Goal: Information Seeking & Learning: Learn about a topic

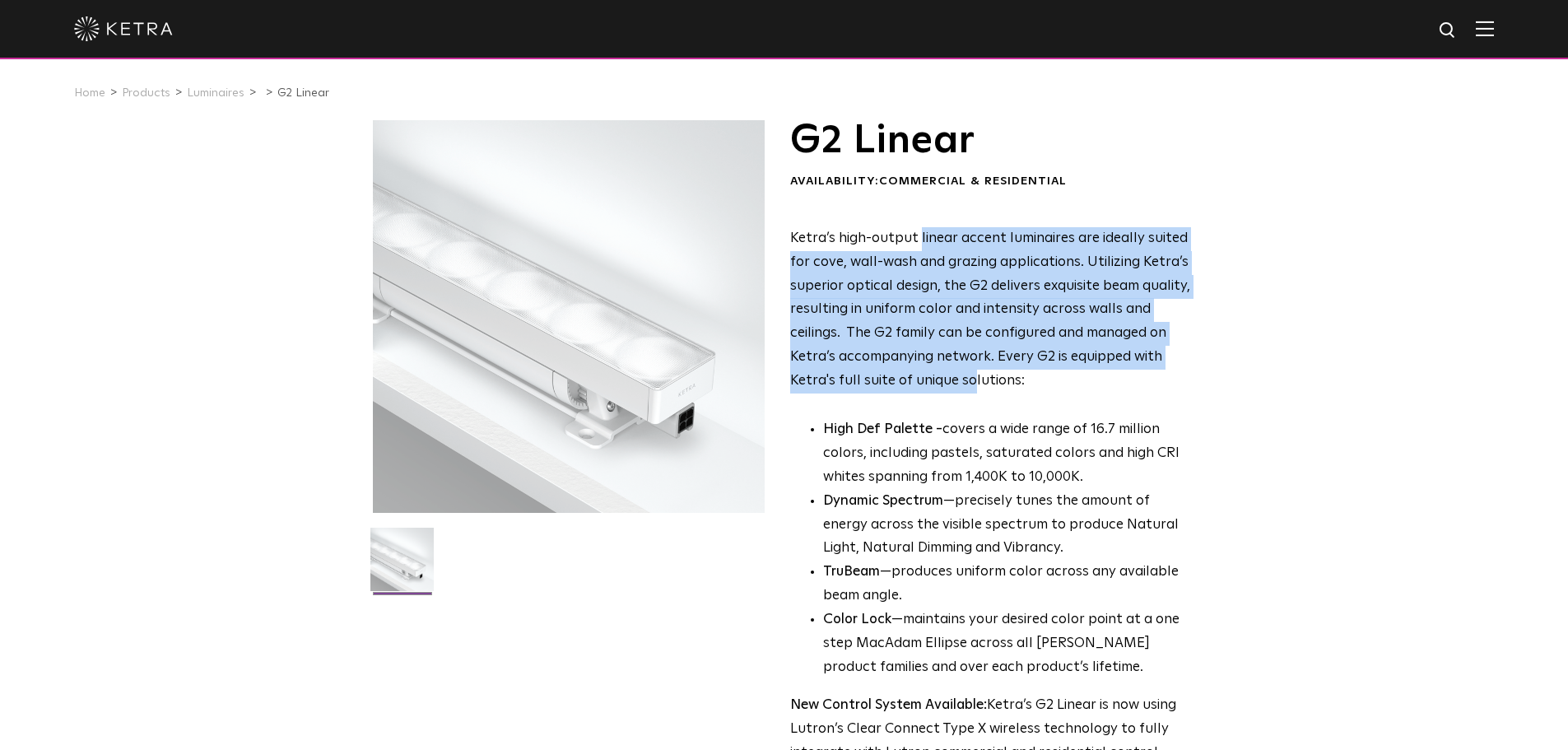
drag, startPoint x: 918, startPoint y: 230, endPoint x: 970, endPoint y: 381, distance: 159.7
click at [970, 381] on p "Ketra’s high-output linear accent luminaires are ideally suited for cove, wall-…" at bounding box center [990, 310] width 400 height 166
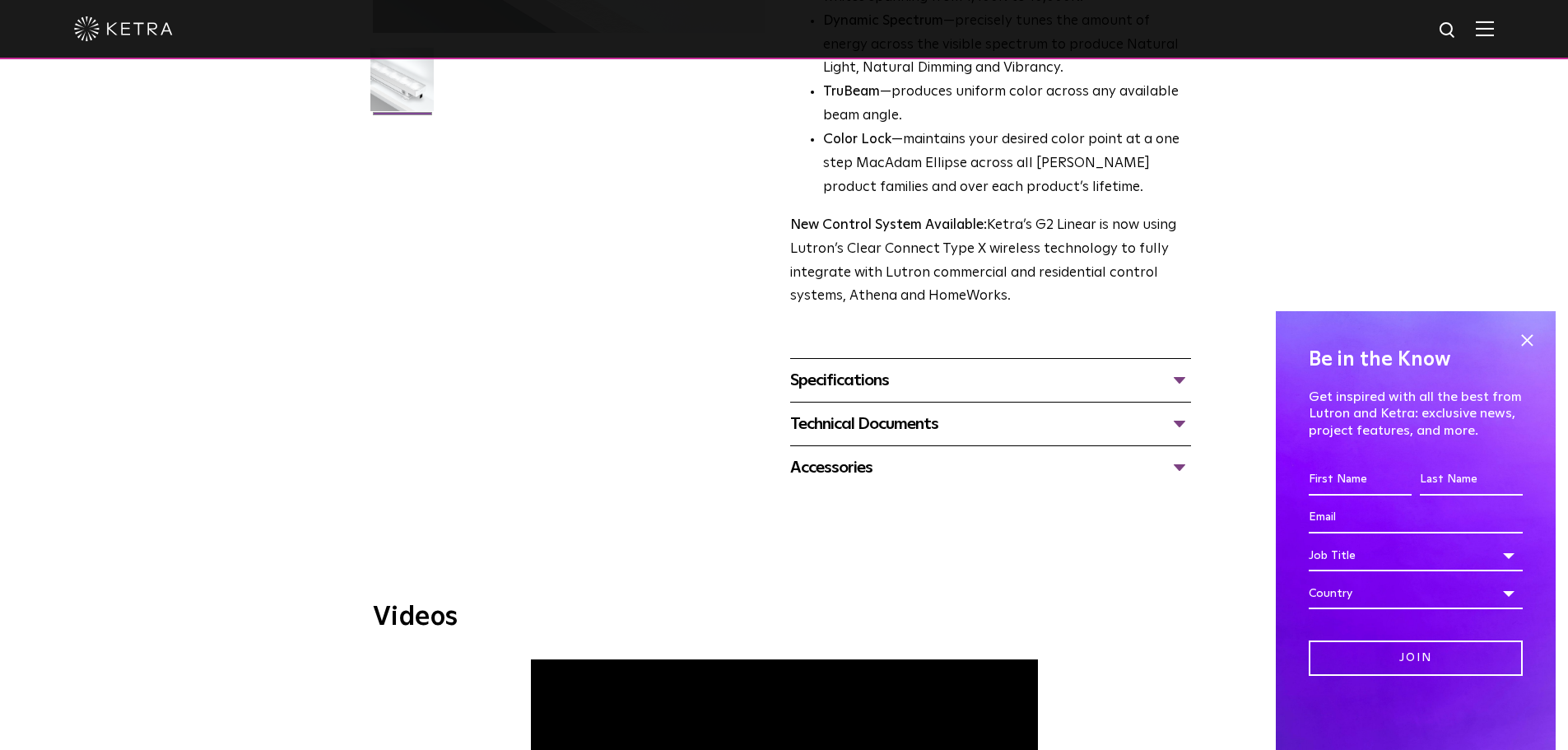
scroll to position [576, 0]
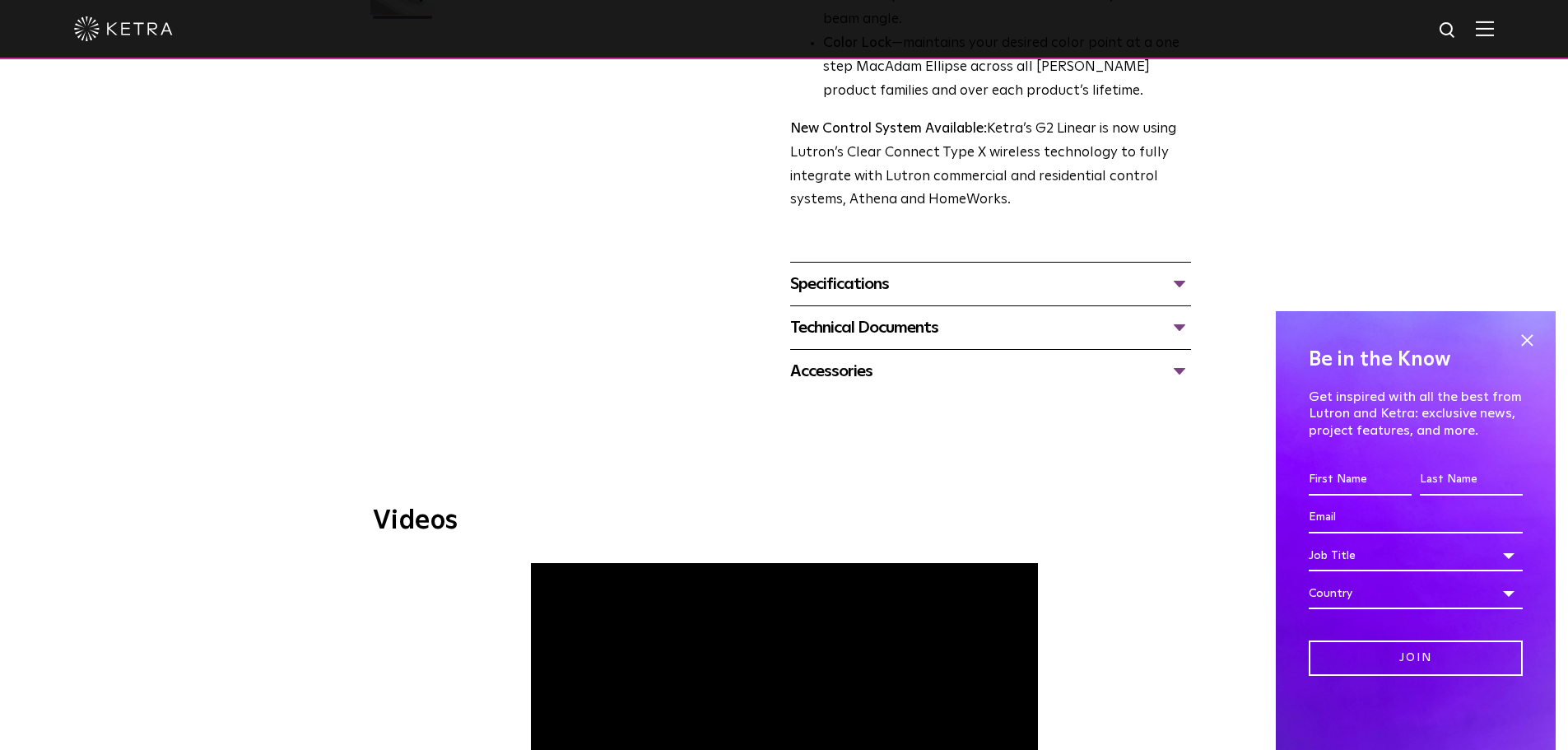
click at [936, 289] on div "Specifications" at bounding box center [990, 284] width 400 height 27
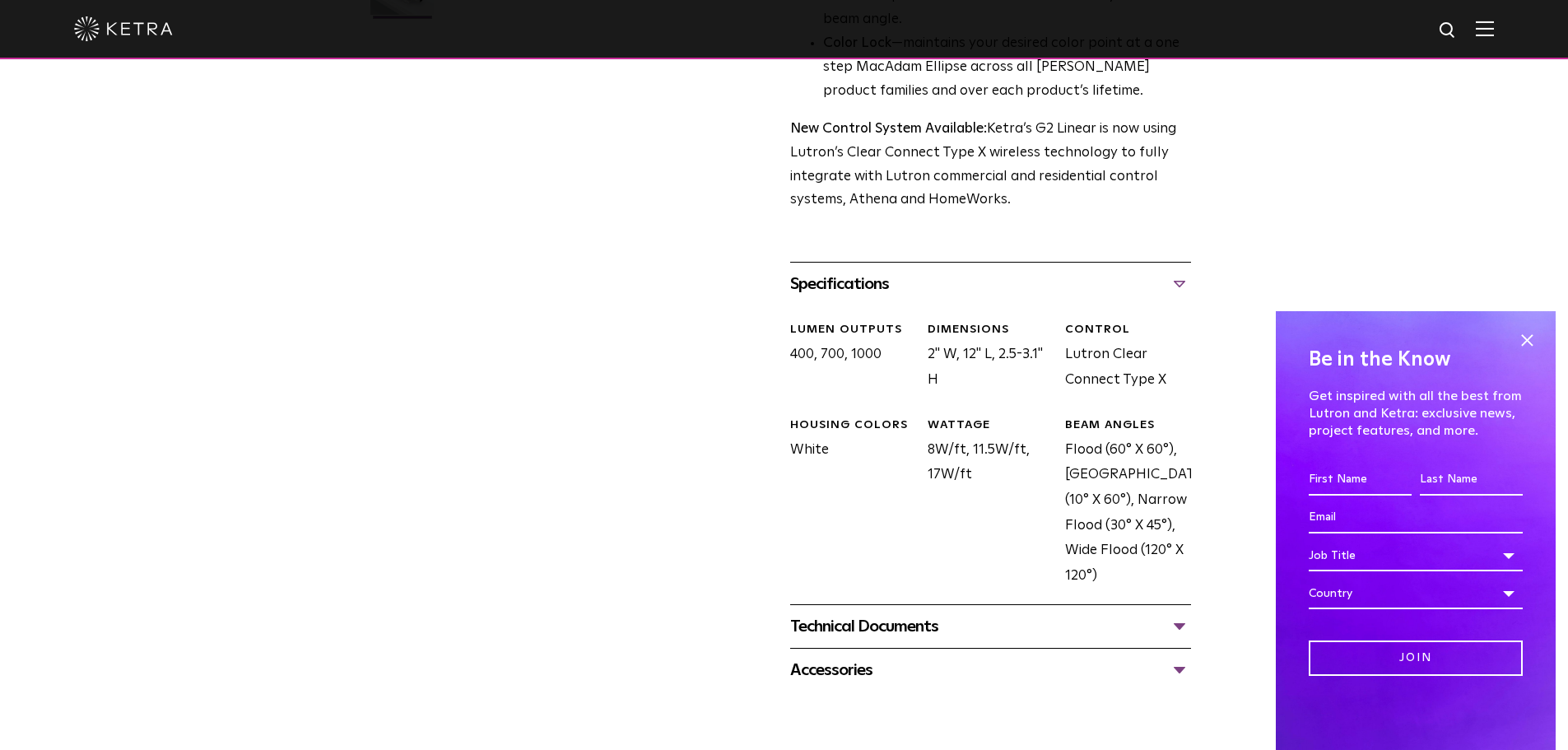
drag, startPoint x: 835, startPoint y: 350, endPoint x: 895, endPoint y: 352, distance: 60.0
click at [895, 352] on div "LUMEN OUTPUTS 400, 700, 1000" at bounding box center [847, 357] width 138 height 71
drag, startPoint x: 914, startPoint y: 354, endPoint x: 1000, endPoint y: 369, distance: 87.3
click at [996, 369] on div "LUMEN OUTPUTS 400, 700, 1000 DIMENSIONS 2" W, 12" L, 2.5-3.1" H CONTROL Lutron …" at bounding box center [985, 467] width 413 height 324
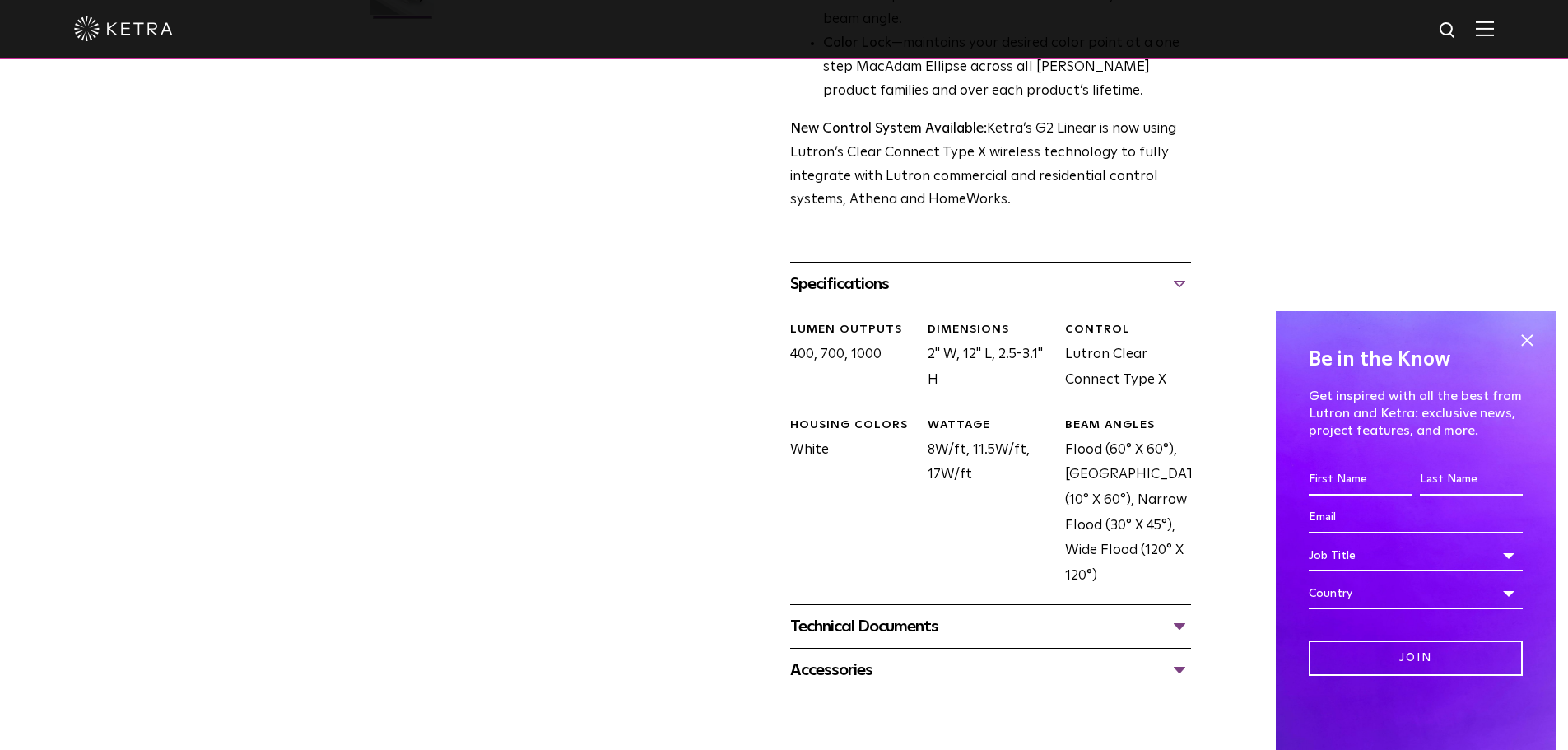
drag, startPoint x: 1000, startPoint y: 369, endPoint x: 985, endPoint y: 397, distance: 31.8
click at [1000, 369] on div "DIMENSIONS 2" W, 12" L, 2.5-3.1" H" at bounding box center [984, 357] width 138 height 71
click at [976, 391] on div "DIMENSIONS 2" W, 12" L, 2.5-3.1" H" at bounding box center [984, 357] width 138 height 71
click at [1000, 392] on div "DIMENSIONS 2" W, 12" L, 2.5-3.1" H" at bounding box center [984, 357] width 138 height 71
click at [917, 611] on div "Technical Documents G2 Specification Sheet G2 Installation Guide G2 Brochure G2…" at bounding box center [990, 626] width 400 height 43
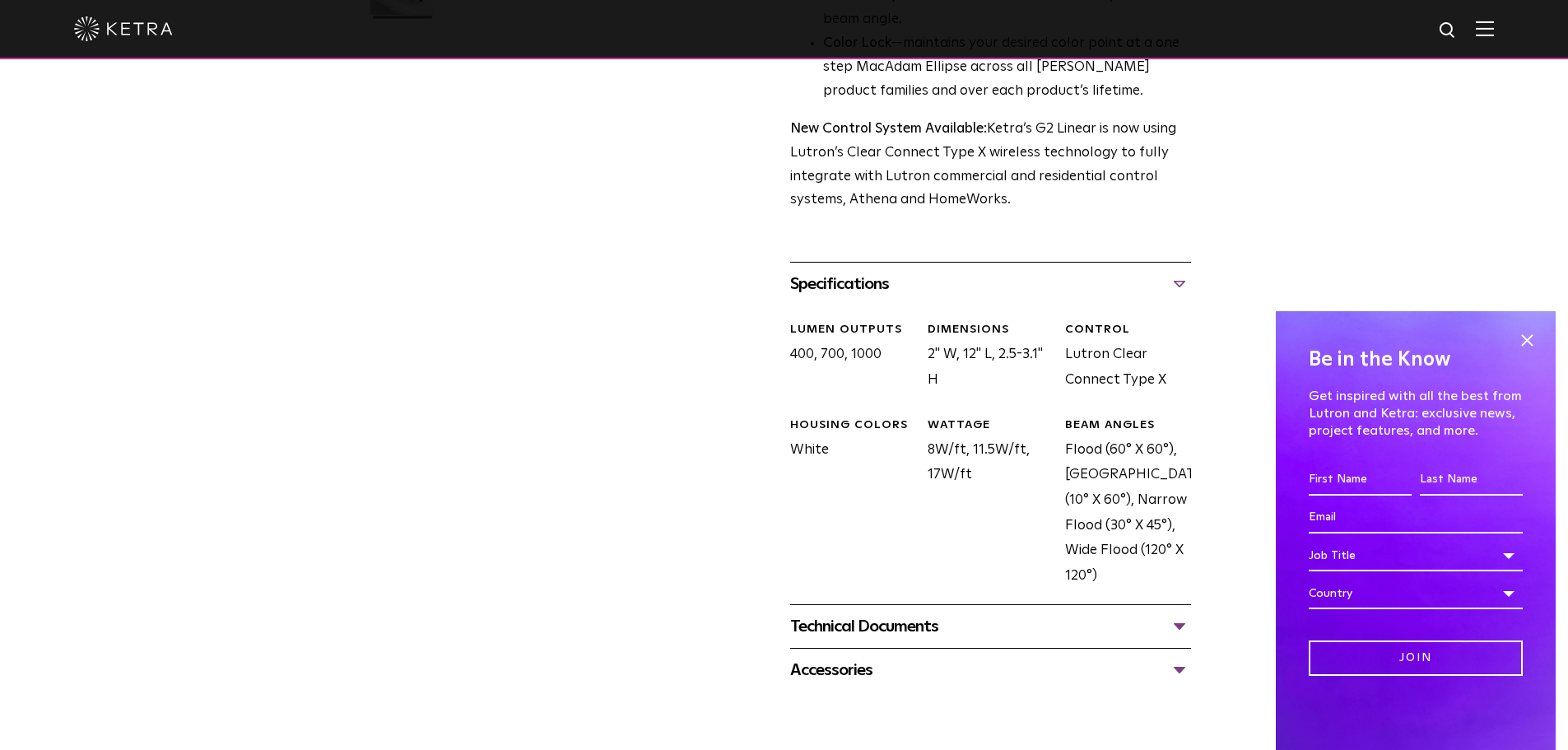
click at [903, 622] on div "Technical Documents" at bounding box center [990, 626] width 400 height 27
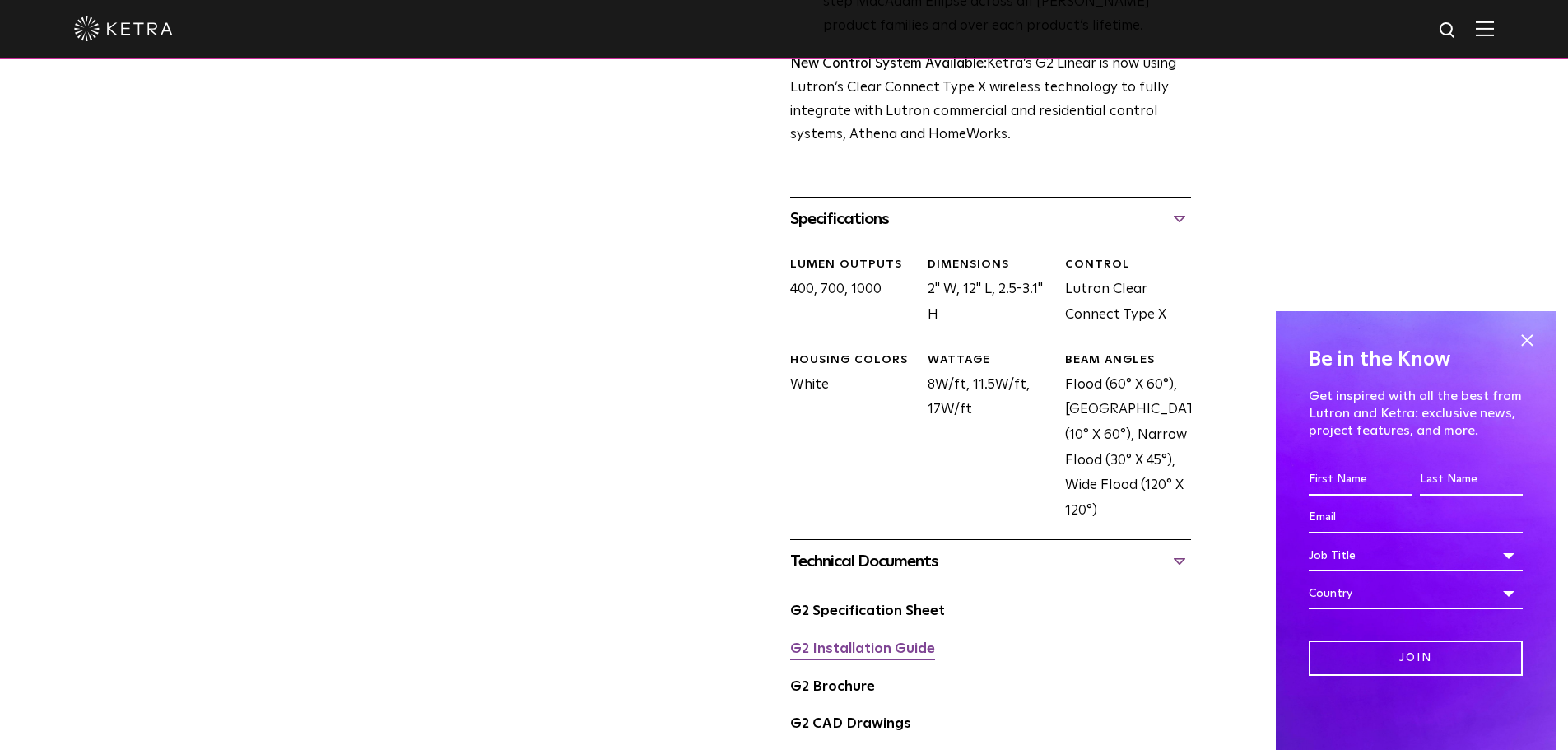
scroll to position [741, 0]
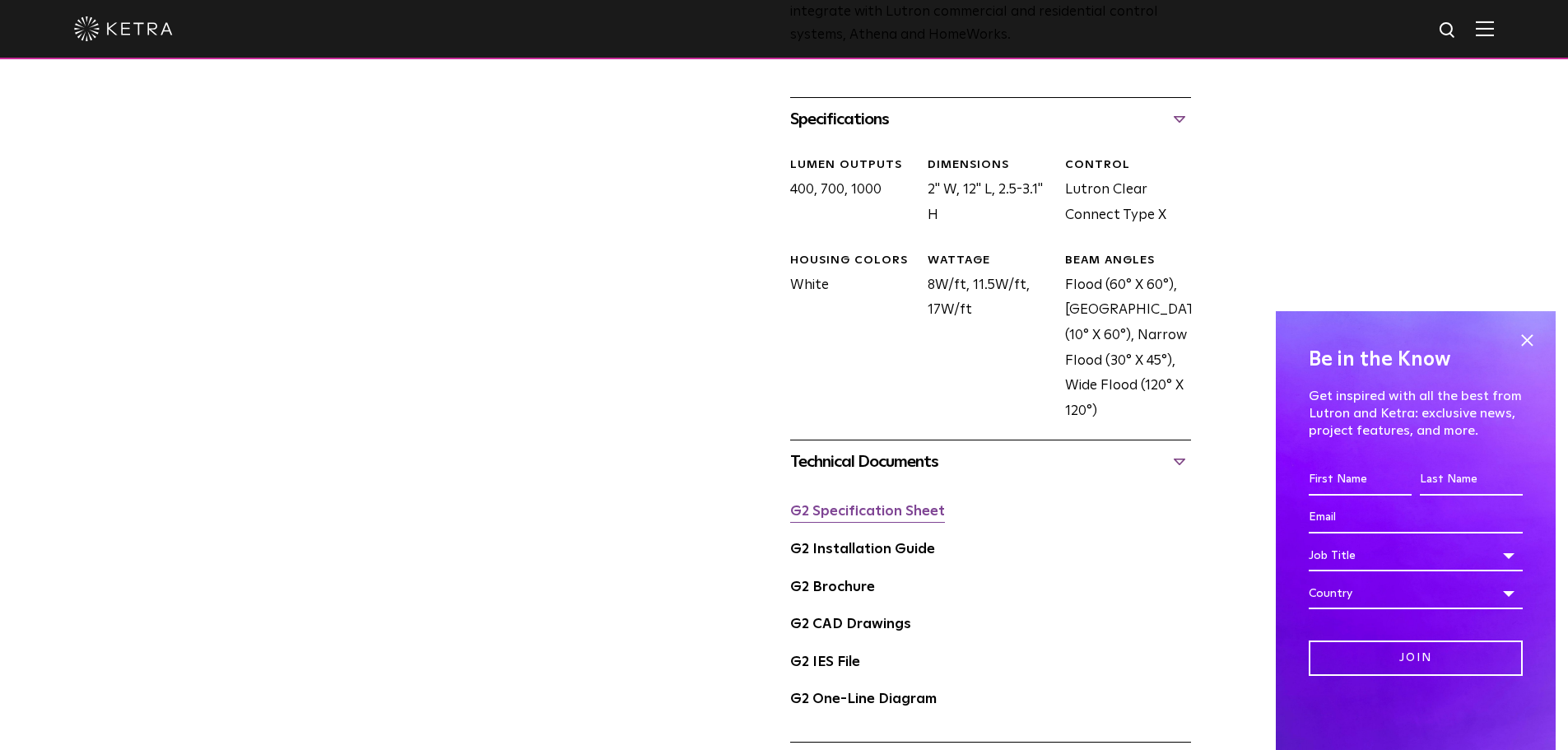
click at [890, 510] on link "G2 Specification Sheet" at bounding box center [867, 511] width 154 height 14
